Goal: Use online tool/utility: Utilize a website feature to perform a specific function

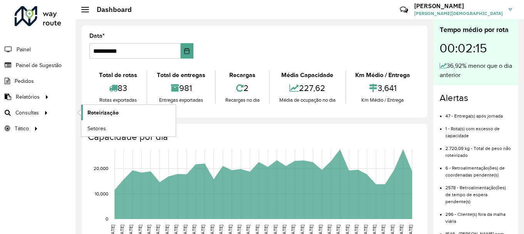
click at [110, 113] on span "Roteirização" at bounding box center [102, 113] width 31 height 8
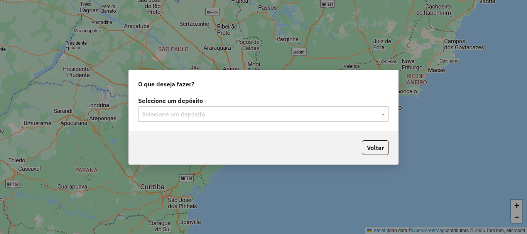
click at [215, 114] on input "text" at bounding box center [255, 114] width 227 height 9
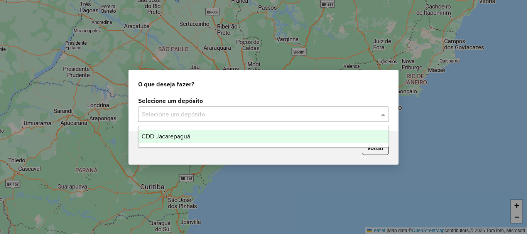
drag, startPoint x: 200, startPoint y: 133, endPoint x: 201, endPoint y: 138, distance: 4.4
click at [199, 136] on div "CDD Jacarepaguá" at bounding box center [263, 136] width 250 height 13
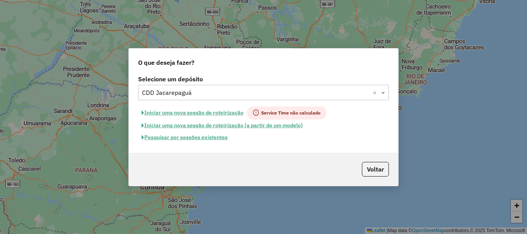
click at [185, 136] on button "Pesquisar por sessões existentes" at bounding box center [184, 137] width 93 height 12
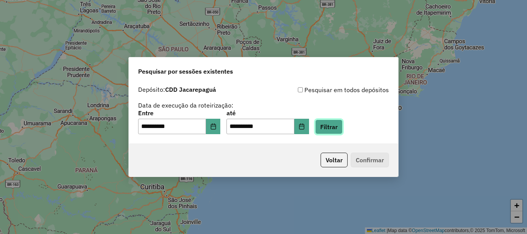
click at [342, 129] on button "Filtrar" at bounding box center [328, 126] width 27 height 15
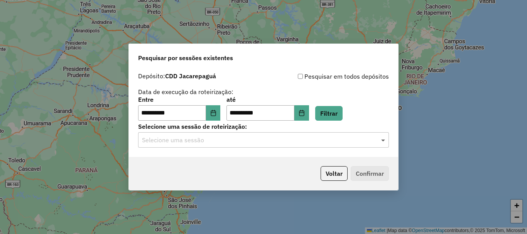
click at [381, 141] on span at bounding box center [384, 139] width 10 height 9
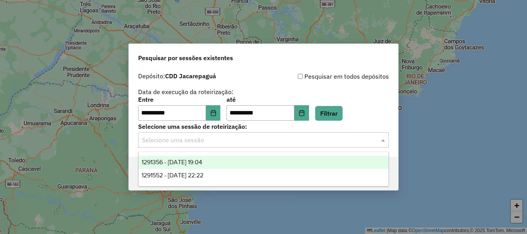
click at [194, 165] on span "1291356 - [DATE] 19:04" at bounding box center [171, 162] width 61 height 7
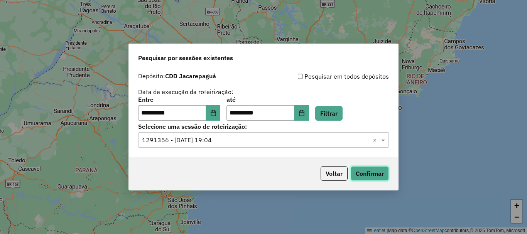
click at [377, 172] on button "Confirmar" at bounding box center [369, 173] width 38 height 15
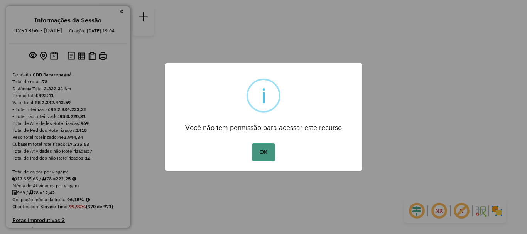
click at [265, 154] on button "OK" at bounding box center [263, 152] width 23 height 18
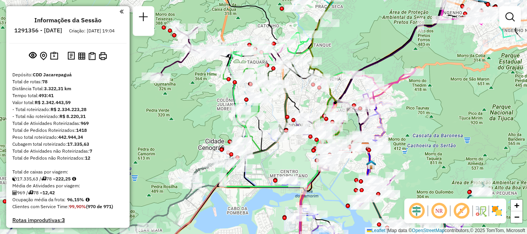
drag, startPoint x: 237, startPoint y: 108, endPoint x: 215, endPoint y: 130, distance: 30.0
click at [264, 120] on div at bounding box center [254, 116] width 19 height 8
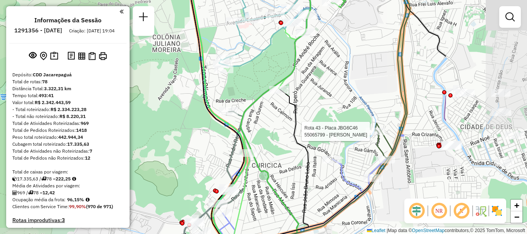
drag, startPoint x: 315, startPoint y: 182, endPoint x: 335, endPoint y: 91, distance: 92.9
click at [202, 162] on div "Rota 43 - Placa JBG6C46 55065799 - RAQUEL TEIXEIRA Janela de atendimento Grade …" at bounding box center [263, 117] width 527 height 234
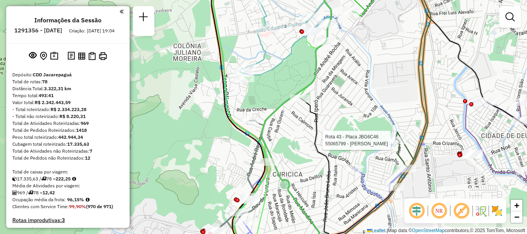
drag, startPoint x: 372, startPoint y: 73, endPoint x: 372, endPoint y: 81, distance: 8.1
click at [372, 81] on div "Rota 43 - Placa JBG6C46 55065799 - RAQUEL TEIXEIRA Janela de atendimento Grade …" at bounding box center [263, 117] width 527 height 234
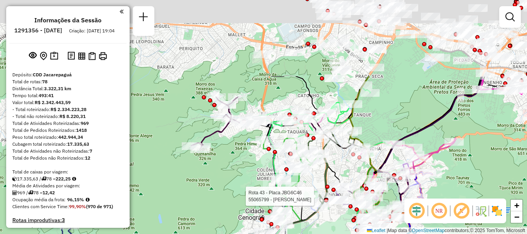
drag, startPoint x: 305, startPoint y: 77, endPoint x: 250, endPoint y: 177, distance: 114.2
click at [250, 177] on div "Rota 43 - Placa JBG6C46 55065799 - RAQUEL TEIXEIRA Janela de atendimento Grade …" at bounding box center [263, 117] width 527 height 234
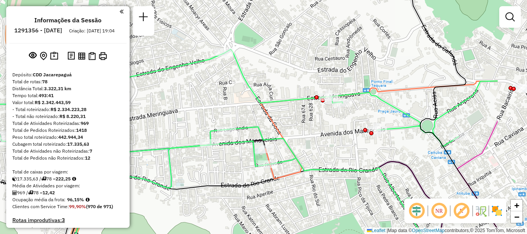
drag, startPoint x: 388, startPoint y: 167, endPoint x: 306, endPoint y: 150, distance: 83.5
click at [306, 150] on div "Rota 43 - Placa JBG6C46 55065799 - RAQUEL TEIXEIRA Janela de atendimento Grade …" at bounding box center [263, 117] width 527 height 234
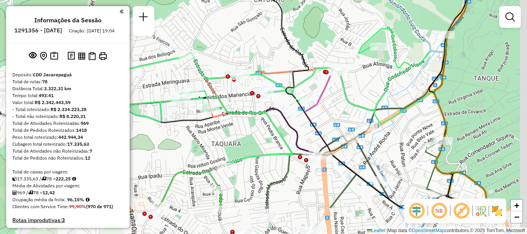
drag, startPoint x: 231, startPoint y: 131, endPoint x: 162, endPoint y: 82, distance: 85.1
click at [162, 82] on div "Rota 43 - Placa JBG6C46 55065799 - RAQUEL TEIXEIRA Janela de atendimento Grade …" at bounding box center [263, 117] width 527 height 234
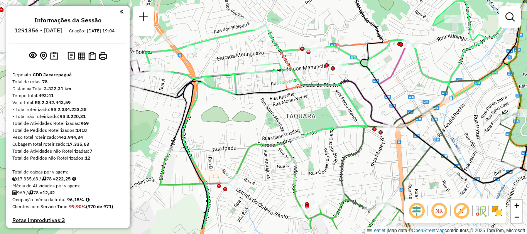
drag, startPoint x: 280, startPoint y: 138, endPoint x: 342, endPoint y: 113, distance: 67.3
click at [353, 114] on icon at bounding box center [400, 66] width 508 height 235
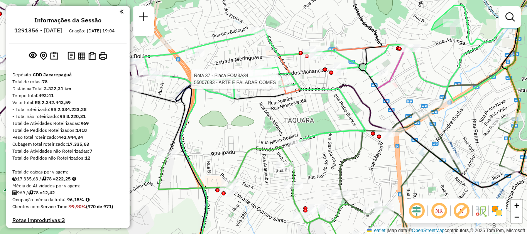
select select "**********"
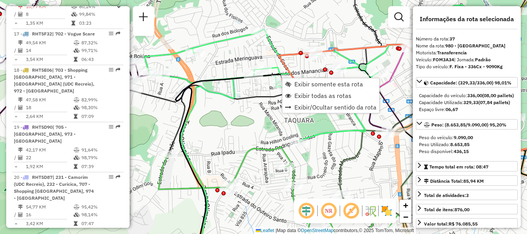
scroll to position [1921, 0]
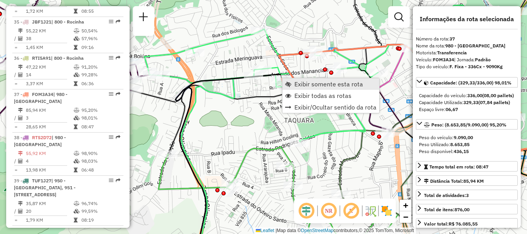
click at [295, 83] on span "Exibir somente esta rota" at bounding box center [328, 84] width 69 height 6
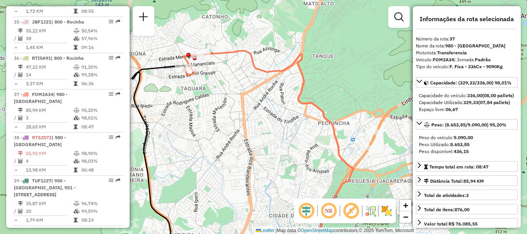
drag, startPoint x: 331, startPoint y: 212, endPoint x: 261, endPoint y: 119, distance: 116.6
click at [331, 212] on em at bounding box center [328, 211] width 19 height 19
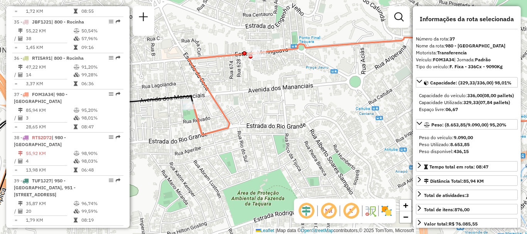
drag, startPoint x: 245, startPoint y: 83, endPoint x: 298, endPoint y: 101, distance: 55.5
click at [298, 101] on div "Janela de atendimento Grade de atendimento Capacidade Transportadoras Veículos …" at bounding box center [263, 117] width 527 height 234
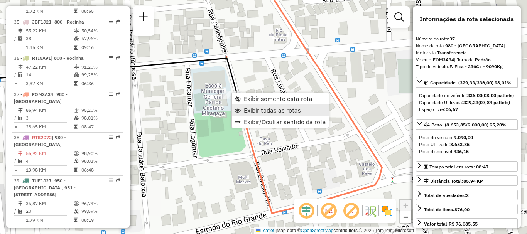
click at [252, 111] on span "Exibir todas as rotas" at bounding box center [272, 110] width 57 height 6
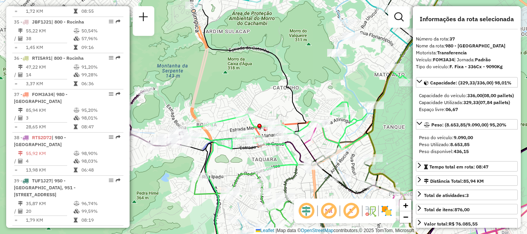
drag, startPoint x: 224, startPoint y: 161, endPoint x: 246, endPoint y: 159, distance: 22.4
click at [246, 159] on div "Janela de atendimento Grade de atendimento Capacidade Transportadoras Veículos …" at bounding box center [263, 117] width 527 height 234
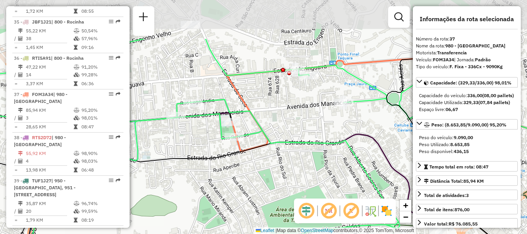
drag, startPoint x: 286, startPoint y: 156, endPoint x: 293, endPoint y: 225, distance: 69.3
click at [289, 229] on div "Janela de atendimento Grade de atendimento Capacidade Transportadoras Veículos …" at bounding box center [263, 117] width 527 height 234
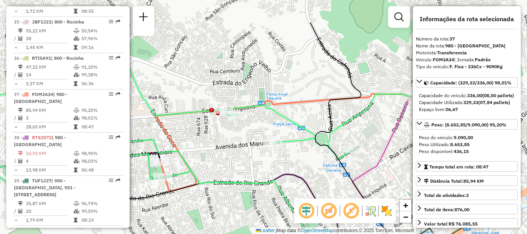
drag, startPoint x: 328, startPoint y: 92, endPoint x: 242, endPoint y: 138, distance: 97.4
click at [242, 138] on div "Janela de atendimento Grade de atendimento Capacidade Transportadoras Veículos …" at bounding box center [263, 117] width 527 height 234
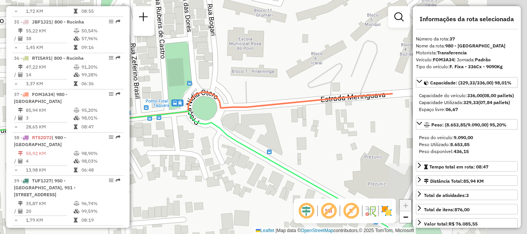
drag, startPoint x: 338, startPoint y: 125, endPoint x: 156, endPoint y: 149, distance: 183.4
click at [149, 150] on div "Janela de atendimento Grade de atendimento Capacidade Transportadoras Veículos …" at bounding box center [263, 117] width 527 height 234
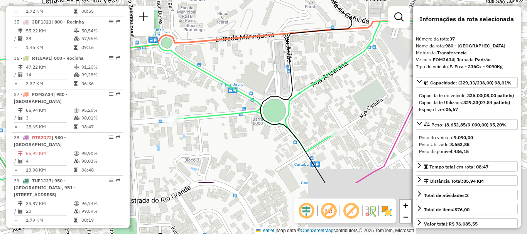
drag, startPoint x: 365, startPoint y: 131, endPoint x: 253, endPoint y: 45, distance: 140.7
click at [253, 47] on div "Janela de atendimento Grade de atendimento Capacidade Transportadoras Veículos …" at bounding box center [263, 117] width 527 height 234
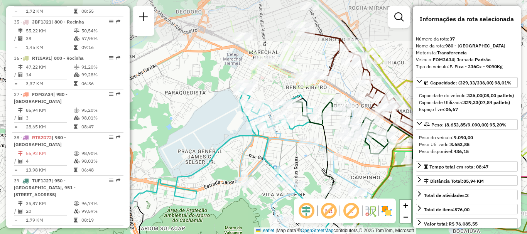
drag, startPoint x: 299, startPoint y: 106, endPoint x: 275, endPoint y: 161, distance: 59.9
click at [275, 161] on div "Janela de atendimento Grade de atendimento Capacidade Transportadoras Veículos …" at bounding box center [263, 117] width 527 height 234
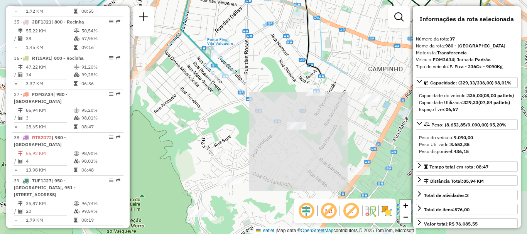
drag, startPoint x: 338, startPoint y: 163, endPoint x: 257, endPoint y: -22, distance: 201.6
click at [257, 0] on html "Aguarde... Pop-up bloqueado! Seu navegador bloqueou automáticamente a abertura …" at bounding box center [263, 117] width 527 height 234
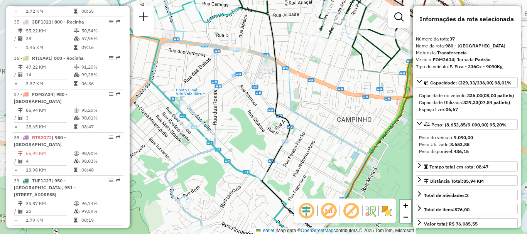
drag, startPoint x: 244, startPoint y: 161, endPoint x: 300, endPoint y: 168, distance: 57.1
click at [300, 168] on div "Janela de atendimento Grade de atendimento Capacidade Transportadoras Veículos …" at bounding box center [263, 117] width 527 height 234
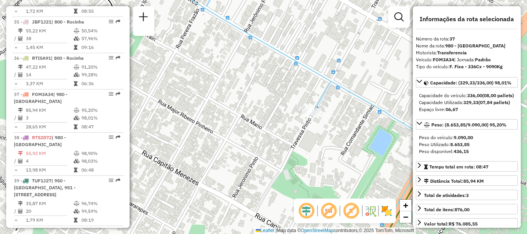
drag, startPoint x: 362, startPoint y: 147, endPoint x: 315, endPoint y: 124, distance: 52.2
click at [317, 125] on div "Janela de atendimento Grade de atendimento Capacidade Transportadoras Veículos …" at bounding box center [263, 117] width 527 height 234
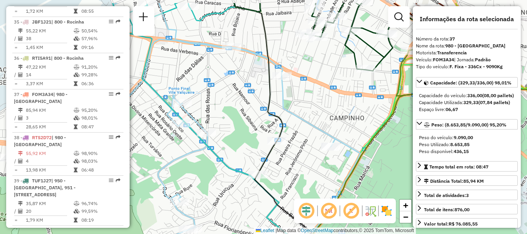
drag, startPoint x: 216, startPoint y: 135, endPoint x: 316, endPoint y: 153, distance: 101.9
click at [316, 153] on div "Janela de atendimento Grade de atendimento Capacidade Transportadoras Veículos …" at bounding box center [263, 117] width 527 height 234
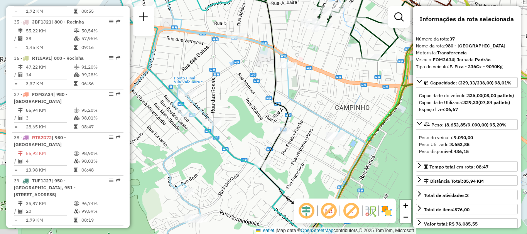
drag, startPoint x: 239, startPoint y: 139, endPoint x: 245, endPoint y: 128, distance: 11.9
click at [245, 128] on div "Janela de atendimento Grade de atendimento Capacidade Transportadoras Veículos …" at bounding box center [263, 117] width 527 height 234
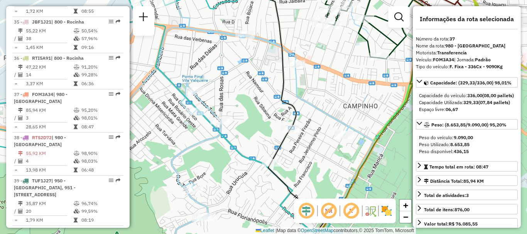
drag, startPoint x: 225, startPoint y: 192, endPoint x: 230, endPoint y: 187, distance: 7.1
click at [230, 187] on div "Janela de atendimento Grade de atendimento Capacidade Transportadoras Veículos …" at bounding box center [263, 117] width 527 height 234
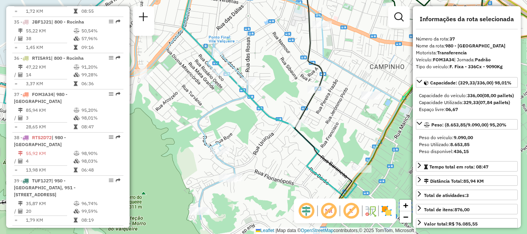
drag, startPoint x: 232, startPoint y: 203, endPoint x: 255, endPoint y: 163, distance: 45.6
click at [257, 165] on div "Janela de atendimento Grade de atendimento Capacidade Transportadoras Veículos …" at bounding box center [263, 117] width 527 height 234
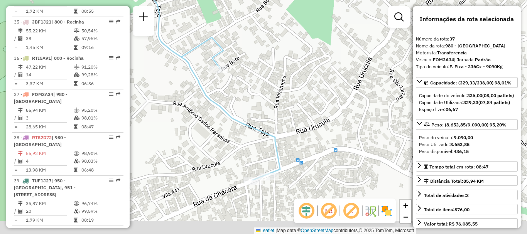
drag, startPoint x: 340, startPoint y: 161, endPoint x: 294, endPoint y: 84, distance: 89.4
click at [297, 84] on div "Janela de atendimento Grade de atendimento Capacidade Transportadoras Veículos …" at bounding box center [263, 117] width 527 height 234
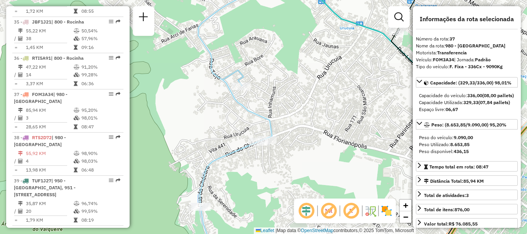
drag, startPoint x: 334, startPoint y: 148, endPoint x: 316, endPoint y: 149, distance: 17.8
click at [316, 149] on div "Janela de atendimento Grade de atendimento Capacidade Transportadoras Veículos …" at bounding box center [263, 117] width 527 height 234
click at [312, 100] on div "Janela de atendimento Grade de atendimento Capacidade Transportadoras Veículos …" at bounding box center [263, 117] width 527 height 234
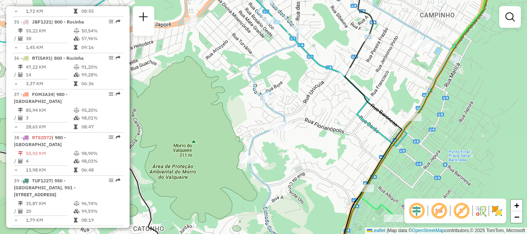
drag, startPoint x: 322, startPoint y: 143, endPoint x: 314, endPoint y: 148, distance: 9.7
click at [314, 148] on div "Janela de atendimento Grade de atendimento Capacidade Transportadoras Veículos …" at bounding box center [263, 117] width 527 height 234
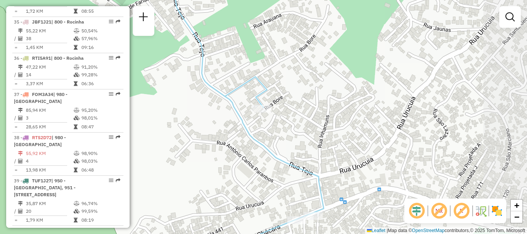
drag, startPoint x: 338, startPoint y: 149, endPoint x: 268, endPoint y: 137, distance: 70.4
click at [268, 137] on div "Janela de atendimento Grade de atendimento Capacidade Transportadoras Veículos …" at bounding box center [263, 117] width 527 height 234
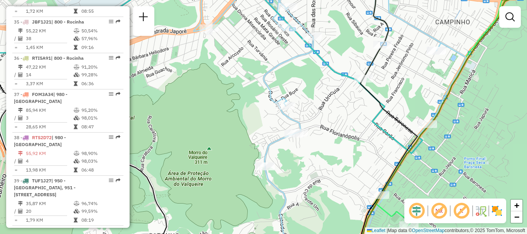
drag, startPoint x: 323, startPoint y: 189, endPoint x: 295, endPoint y: 174, distance: 31.7
click at [295, 174] on div "Janela de atendimento Grade de atendimento Capacidade Transportadoras Veículos …" at bounding box center [263, 117] width 527 height 234
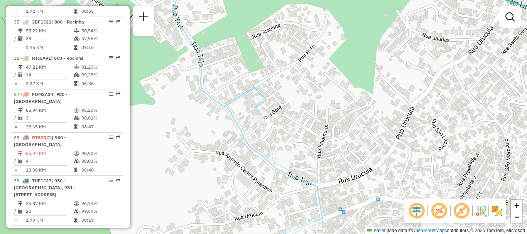
drag, startPoint x: 294, startPoint y: 100, endPoint x: 330, endPoint y: 122, distance: 41.8
click at [330, 122] on div "Janela de atendimento Grade de atendimento Capacidade Transportadoras Veículos …" at bounding box center [263, 117] width 527 height 234
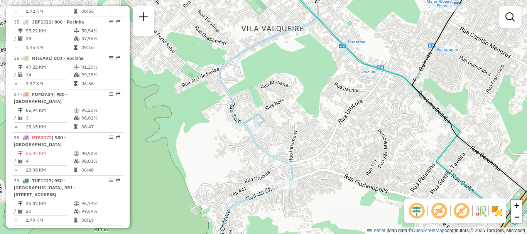
drag, startPoint x: 280, startPoint y: 123, endPoint x: 284, endPoint y: 121, distance: 4.9
click at [284, 121] on div "Janela de atendimento Grade de atendimento Capacidade Transportadoras Veículos …" at bounding box center [263, 117] width 527 height 234
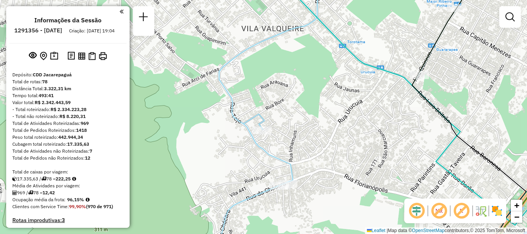
scroll to position [1921, 0]
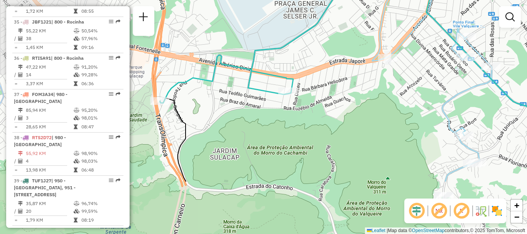
drag, startPoint x: 250, startPoint y: 181, endPoint x: 418, endPoint y: 106, distance: 183.8
click at [418, 106] on div "Janela de atendimento Grade de atendimento Capacidade Transportadoras Veículos …" at bounding box center [263, 117] width 527 height 234
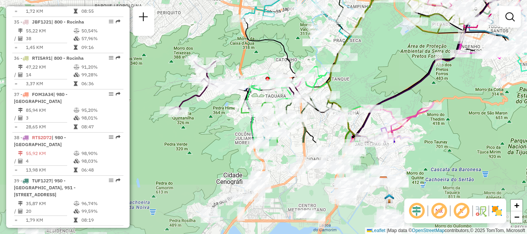
drag, startPoint x: 300, startPoint y: 165, endPoint x: 293, endPoint y: 49, distance: 116.2
click at [298, 49] on div "Janela de atendimento Grade de atendimento Capacidade Transportadoras Veículos …" at bounding box center [263, 117] width 527 height 234
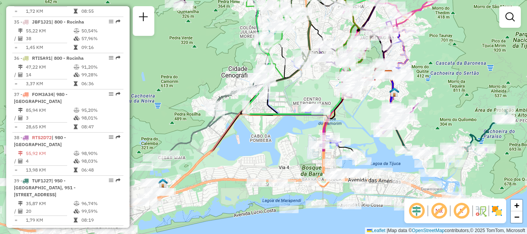
drag, startPoint x: 227, startPoint y: 163, endPoint x: 233, endPoint y: 57, distance: 105.8
click at [233, 57] on div "Janela de atendimento Grade de atendimento Capacidade Transportadoras Veículos …" at bounding box center [263, 117] width 527 height 234
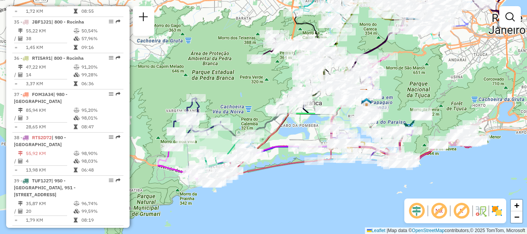
drag, startPoint x: 242, startPoint y: 173, endPoint x: 276, endPoint y: 154, distance: 39.0
click at [276, 154] on div "Janela de atendimento Grade de atendimento Capacidade Transportadoras Veículos …" at bounding box center [263, 117] width 527 height 234
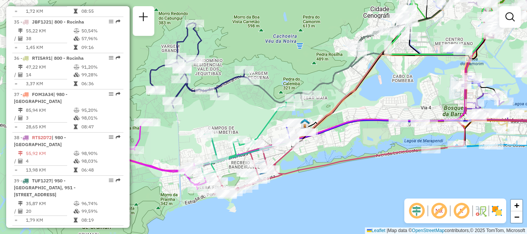
drag, startPoint x: 306, startPoint y: 148, endPoint x: 347, endPoint y: 145, distance: 41.0
click at [347, 145] on div "Janela de atendimento Grade de atendimento Capacidade Transportadoras Veículos …" at bounding box center [263, 117] width 527 height 234
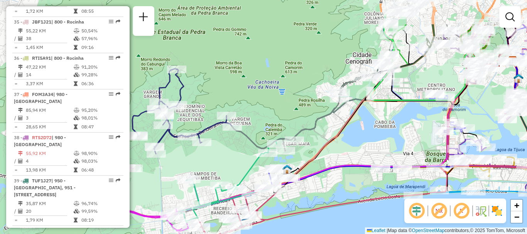
drag, startPoint x: 412, startPoint y: 85, endPoint x: 368, endPoint y: 133, distance: 64.9
click at [387, 133] on div "Janela de atendimento Grade de atendimento Capacidade Transportadoras Veículos …" at bounding box center [263, 117] width 527 height 234
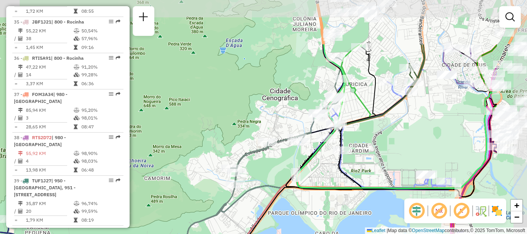
drag, startPoint x: 411, startPoint y: 103, endPoint x: 328, endPoint y: 172, distance: 107.6
click at [328, 172] on div "Janela de atendimento Grade de atendimento Capacidade Transportadoras Veículos …" at bounding box center [263, 117] width 527 height 234
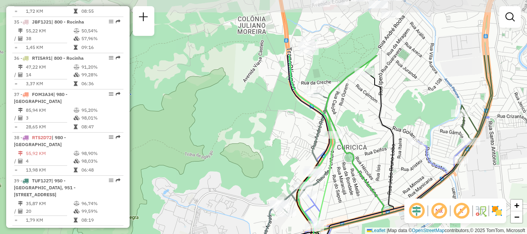
drag, startPoint x: 350, startPoint y: 88, endPoint x: 342, endPoint y: 167, distance: 79.0
click at [342, 167] on div "Janela de atendimento Grade de atendimento Capacidade Transportadoras Veículos …" at bounding box center [263, 117] width 527 height 234
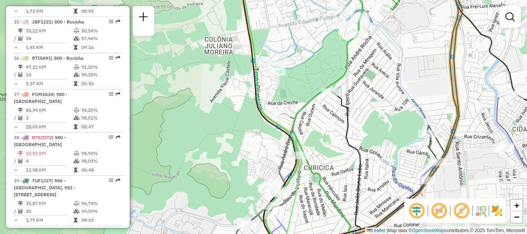
drag, startPoint x: 362, startPoint y: 97, endPoint x: 330, endPoint y: 127, distance: 43.3
click at [325, 118] on div "Janela de atendimento Grade de atendimento Capacidade Transportadoras Veículos …" at bounding box center [263, 117] width 527 height 234
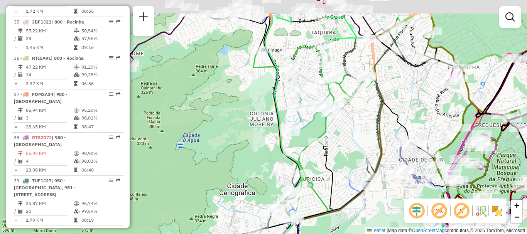
drag, startPoint x: 393, startPoint y: 87, endPoint x: 351, endPoint y: 136, distance: 64.5
click at [351, 136] on div "Janela de atendimento Grade de atendimento Capacidade Transportadoras Veículos …" at bounding box center [263, 117] width 527 height 234
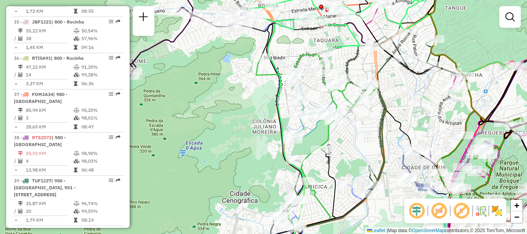
drag, startPoint x: 339, startPoint y: 135, endPoint x: 350, endPoint y: 134, distance: 11.2
click at [350, 134] on div "Janela de atendimento Grade de atendimento Capacidade Transportadoras Veículos …" at bounding box center [263, 117] width 527 height 234
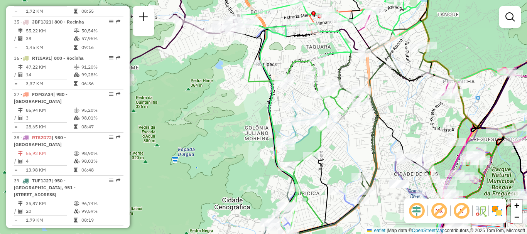
drag, startPoint x: 350, startPoint y: 134, endPoint x: 341, endPoint y: 141, distance: 11.3
click at [341, 141] on div "Janela de atendimento Grade de atendimento Capacidade Transportadoras Veículos …" at bounding box center [263, 117] width 527 height 234
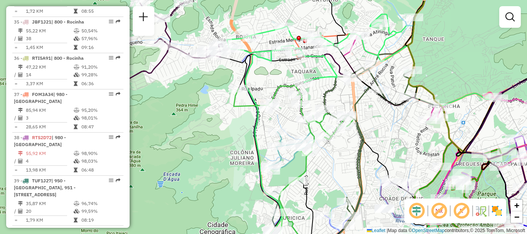
drag, startPoint x: 345, startPoint y: 140, endPoint x: 327, endPoint y: 170, distance: 34.4
click at [327, 170] on div "Janela de atendimento Grade de atendimento Capacidade Transportadoras Veículos …" at bounding box center [263, 117] width 527 height 234
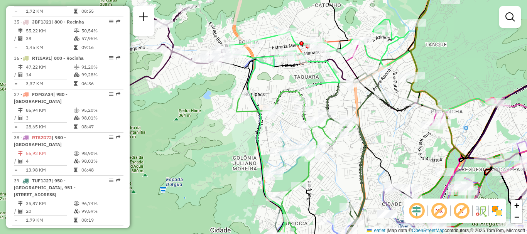
drag, startPoint x: 190, startPoint y: 140, endPoint x: 197, endPoint y: 140, distance: 7.3
click at [197, 140] on div "Janela de atendimento Grade de atendimento Capacidade Transportadoras Veículos …" at bounding box center [263, 117] width 527 height 234
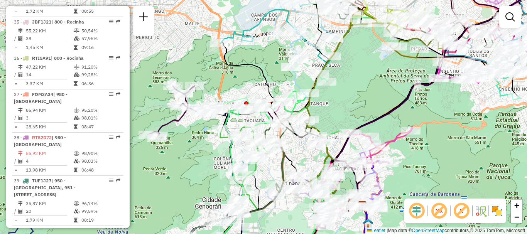
drag, startPoint x: 296, startPoint y: 138, endPoint x: 302, endPoint y: 158, distance: 21.1
click at [298, 158] on div "Janela de atendimento Grade de atendimento Capacidade Transportadoras Veículos …" at bounding box center [263, 117] width 527 height 234
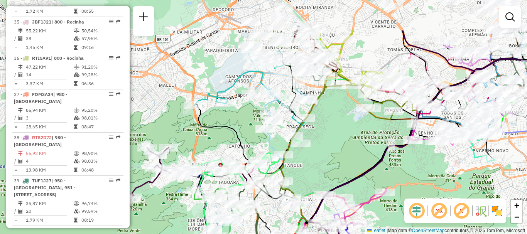
drag, startPoint x: 357, startPoint y: 87, endPoint x: 338, endPoint y: 128, distance: 46.0
click at [338, 128] on div "Janela de atendimento Grade de atendimento Capacidade Transportadoras Veículos …" at bounding box center [263, 117] width 527 height 234
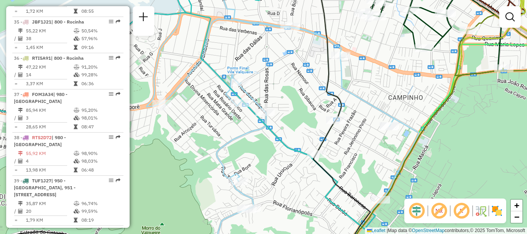
drag, startPoint x: 257, startPoint y: 118, endPoint x: 284, endPoint y: 104, distance: 31.4
click at [284, 104] on div "Janela de atendimento Grade de atendimento Capacidade Transportadoras Veículos …" at bounding box center [263, 117] width 527 height 234
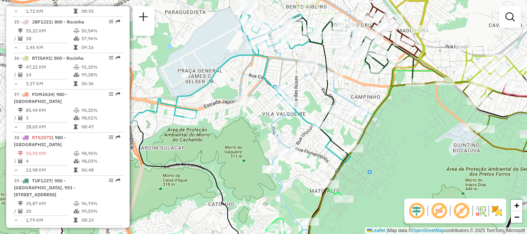
drag, startPoint x: 378, startPoint y: 145, endPoint x: 398, endPoint y: 142, distance: 20.7
click at [398, 142] on div "Janela de atendimento Grade de atendimento Capacidade Transportadoras Veículos …" at bounding box center [263, 117] width 527 height 234
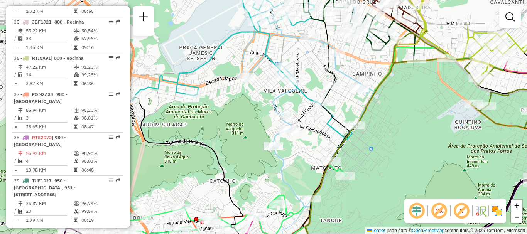
drag, startPoint x: 244, startPoint y: 152, endPoint x: 243, endPoint y: 128, distance: 24.7
click at [244, 128] on div "Janela de atendimento Grade de atendimento Capacidade Transportadoras Veículos …" at bounding box center [263, 117] width 527 height 234
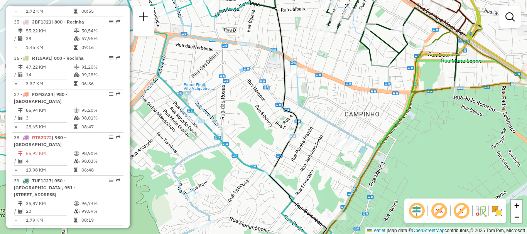
drag, startPoint x: 294, startPoint y: 172, endPoint x: 286, endPoint y: 165, distance: 11.0
click at [315, 133] on div "Janela de atendimento Grade de atendimento Capacidade Transportadoras Veículos …" at bounding box center [263, 117] width 527 height 234
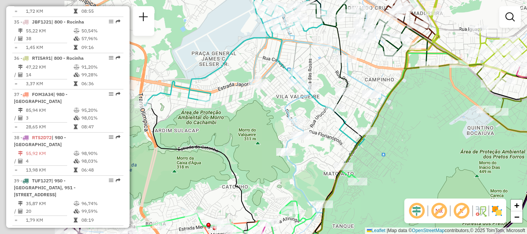
drag, startPoint x: 307, startPoint y: 171, endPoint x: 414, endPoint y: 137, distance: 112.5
click at [414, 138] on div "Janela de atendimento Grade de atendimento Capacidade Transportadoras Veículos …" at bounding box center [263, 117] width 527 height 234
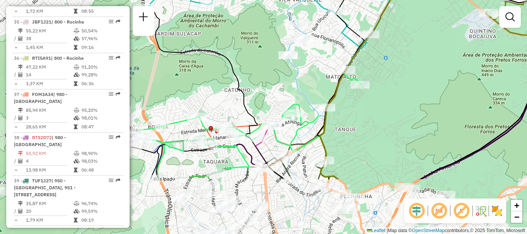
drag, startPoint x: 341, startPoint y: 165, endPoint x: 312, endPoint y: 87, distance: 83.4
click at [312, 87] on div "Janela de atendimento Grade de atendimento Capacidade Transportadoras Veículos …" at bounding box center [263, 117] width 527 height 234
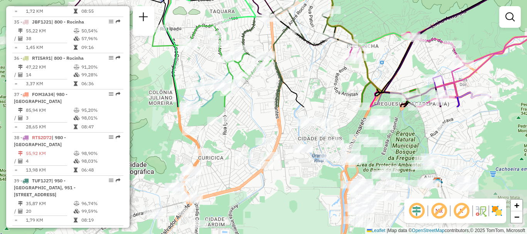
drag, startPoint x: 284, startPoint y: 199, endPoint x: 290, endPoint y: 49, distance: 150.1
click at [290, 49] on div "Janela de atendimento Grade de atendimento Capacidade Transportadoras Veículos …" at bounding box center [263, 117] width 527 height 234
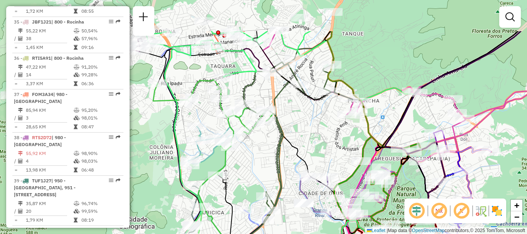
drag, startPoint x: 333, startPoint y: 83, endPoint x: 319, endPoint y: 138, distance: 56.9
click at [319, 138] on div "Janela de atendimento Grade de atendimento Capacidade Transportadoras Veículos …" at bounding box center [263, 117] width 527 height 234
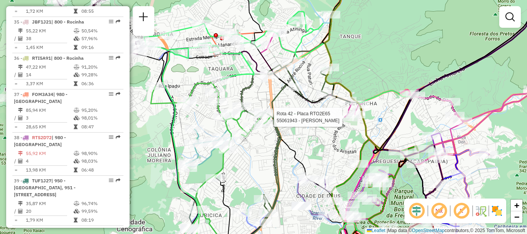
select select "**********"
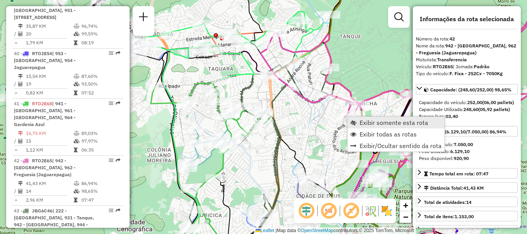
scroll to position [2130, 0]
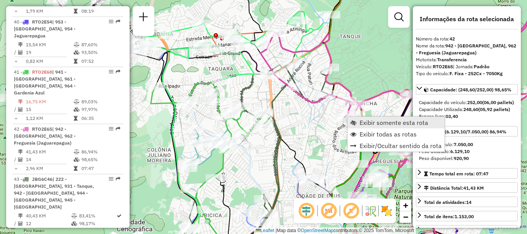
click at [363, 122] on span "Exibir somente esta rota" at bounding box center [393, 122] width 69 height 6
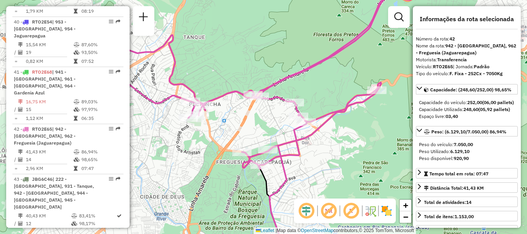
drag, startPoint x: 261, startPoint y: 126, endPoint x: 286, endPoint y: 130, distance: 25.7
click at [286, 130] on div "Janela de atendimento Grade de atendimento Capacidade Transportadoras Veículos …" at bounding box center [263, 117] width 527 height 234
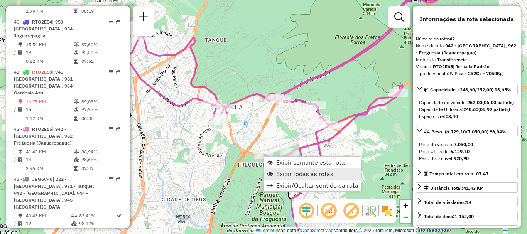
click at [277, 174] on span "Exibir todas as rotas" at bounding box center [304, 174] width 57 height 6
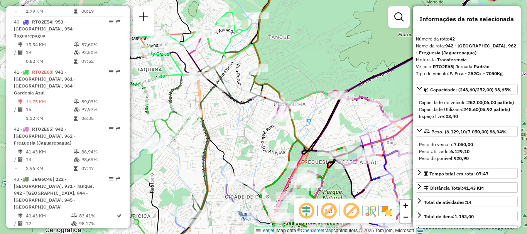
drag, startPoint x: 207, startPoint y: 148, endPoint x: 255, endPoint y: 100, distance: 68.4
click at [270, 145] on div "Janela de atendimento Grade de atendimento Capacidade Transportadoras Veículos …" at bounding box center [263, 117] width 527 height 234
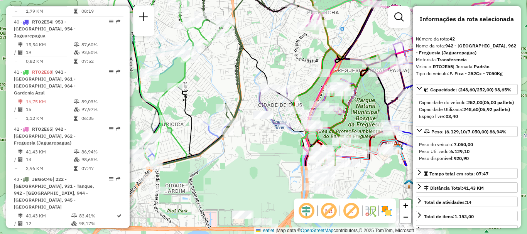
drag, startPoint x: 249, startPoint y: 145, endPoint x: 282, endPoint y: 53, distance: 97.0
click at [282, 53] on div "Janela de atendimento Grade de atendimento Capacidade Transportadoras Veículos …" at bounding box center [263, 117] width 527 height 234
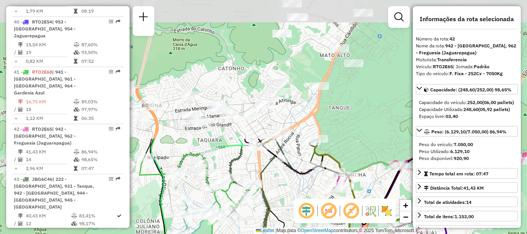
drag, startPoint x: 281, startPoint y: 52, endPoint x: 308, endPoint y: 215, distance: 164.5
click at [308, 215] on hb-router-mapa "Informações da Sessão 1291356 - 09/10/2025 Criação: 08/10/2025 19:04 Depósito: …" at bounding box center [263, 117] width 527 height 234
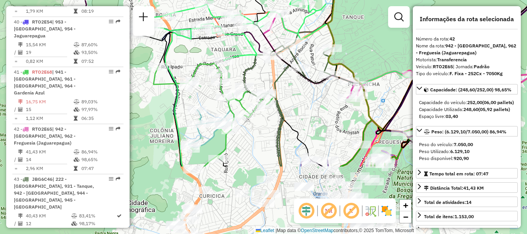
drag, startPoint x: 315, startPoint y: 197, endPoint x: 314, endPoint y: 140, distance: 56.7
click at [314, 140] on div "Janela de atendimento Grade de atendimento Capacidade Transportadoras Veículos …" at bounding box center [263, 117] width 527 height 234
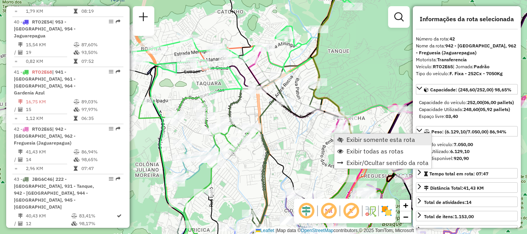
click at [346, 140] on link "Exibir somente esta rota" at bounding box center [382, 140] width 97 height 12
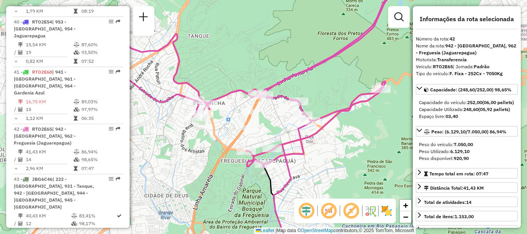
drag, startPoint x: 262, startPoint y: 128, endPoint x: 269, endPoint y: 130, distance: 7.0
click at [269, 130] on div "Janela de atendimento Grade de atendimento Capacidade Transportadoras Veículos …" at bounding box center [263, 117] width 527 height 234
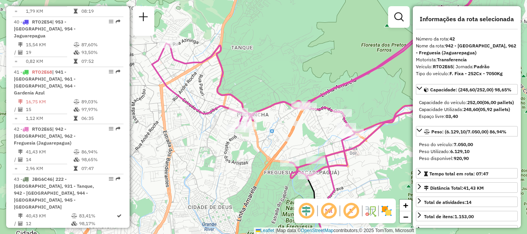
drag, startPoint x: 230, startPoint y: 129, endPoint x: 271, endPoint y: 138, distance: 42.7
click at [273, 139] on div "Janela de atendimento Grade de atendimento Capacidade Transportadoras Veículos …" at bounding box center [263, 117] width 527 height 234
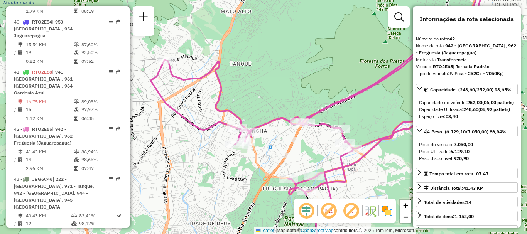
drag, startPoint x: 285, startPoint y: 164, endPoint x: 257, endPoint y: 118, distance: 54.1
click at [257, 118] on div "Janela de atendimento Grade de atendimento Capacidade Transportadoras Veículos …" at bounding box center [263, 117] width 527 height 234
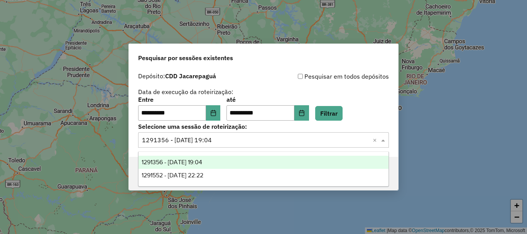
click at [236, 141] on input "text" at bounding box center [255, 140] width 227 height 9
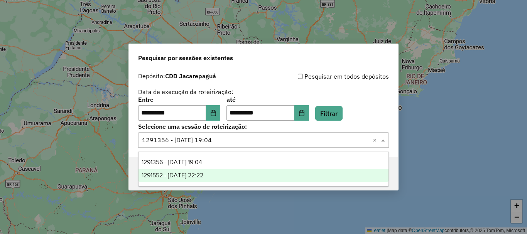
click at [203, 175] on span "1291552 - [DATE] 22:22" at bounding box center [172, 175] width 62 height 7
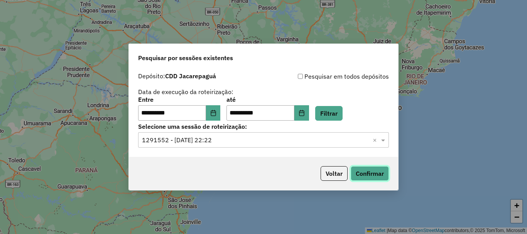
click at [370, 173] on button "Confirmar" at bounding box center [369, 173] width 38 height 15
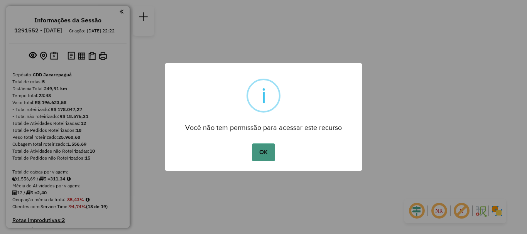
click at [264, 156] on button "OK" at bounding box center [263, 152] width 23 height 18
